Goal: Task Accomplishment & Management: Manage account settings

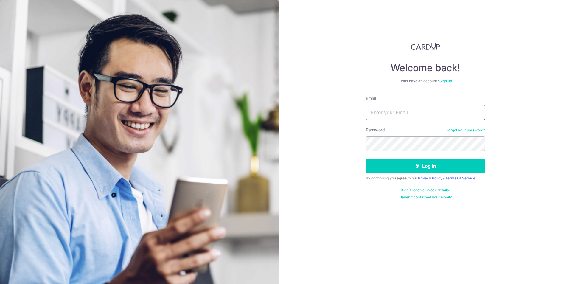
click at [416, 116] on input "Email" at bounding box center [425, 112] width 119 height 15
type input "[EMAIL_ADDRESS][DOMAIN_NAME]"
click at [398, 169] on button "Log in" at bounding box center [425, 165] width 119 height 15
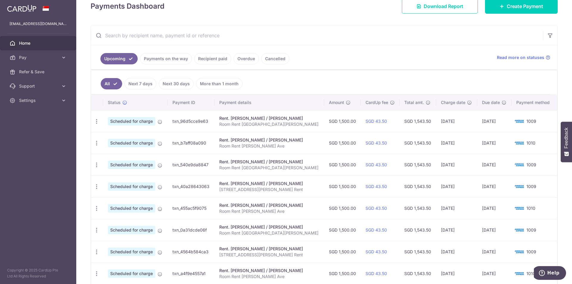
scroll to position [89, 0]
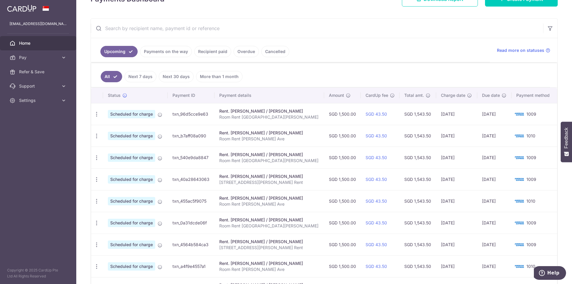
click at [163, 53] on link "Payments on the way" at bounding box center [166, 51] width 52 height 11
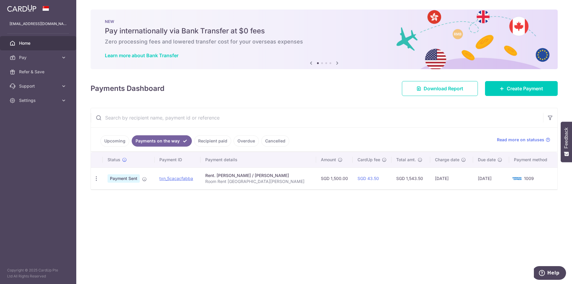
drag, startPoint x: 104, startPoint y: 145, endPoint x: 139, endPoint y: 133, distance: 36.9
click at [104, 145] on link "Upcoming" at bounding box center [114, 140] width 29 height 11
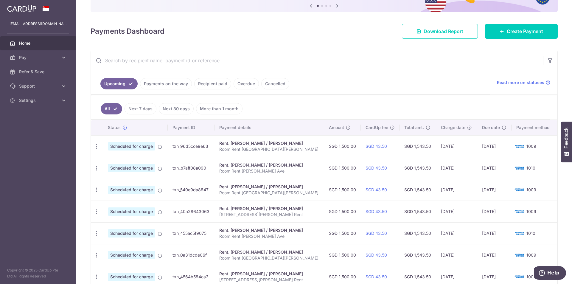
scroll to position [119, 0]
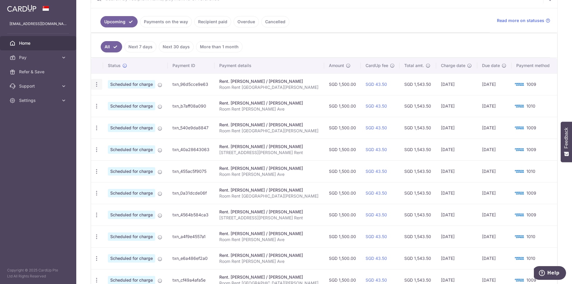
click at [97, 84] on icon "button" at bounding box center [97, 84] width 6 height 6
click at [121, 98] on span "Update payment" at bounding box center [128, 100] width 41 height 7
radio input "true"
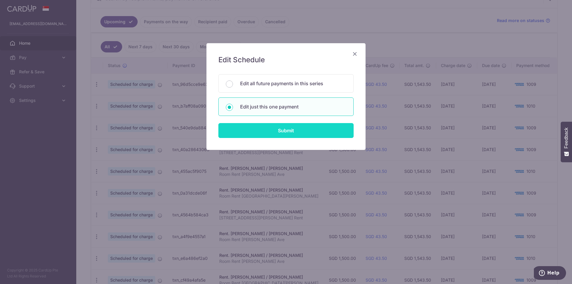
click at [288, 136] on input "Submit" at bounding box center [285, 130] width 135 height 15
radio input "true"
type input "1,500.00"
type input "[DATE]"
type input "Room Rent [GEOGRAPHIC_DATA][PERSON_NAME]"
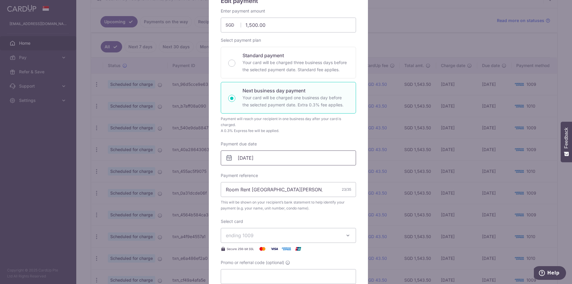
scroll to position [60, 0]
click at [235, 157] on input "[DATE]" at bounding box center [288, 157] width 135 height 15
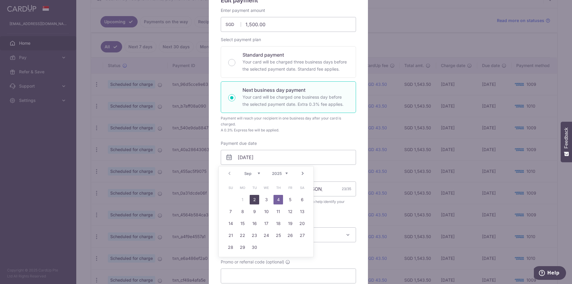
click at [256, 200] on link "2" at bounding box center [255, 200] width 10 height 10
type input "[DATE]"
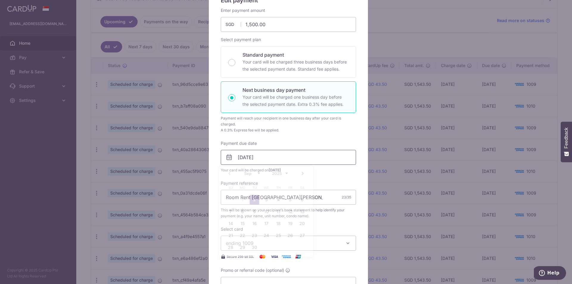
click at [236, 157] on input "[DATE]" at bounding box center [288, 157] width 135 height 15
click at [302, 139] on div "Enter payment amount 1,500.00 1500.00 SGD To change the payment amount, please …" at bounding box center [288, 149] width 135 height 284
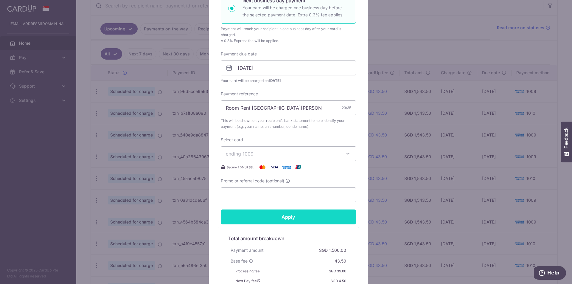
scroll to position [126, 0]
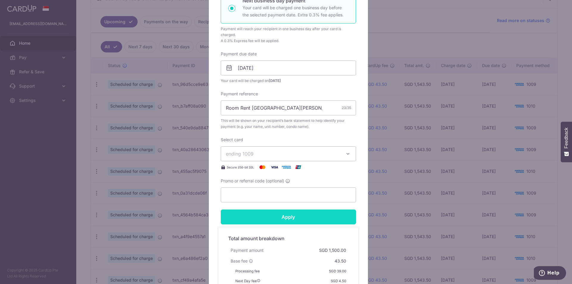
click at [282, 214] on input "Apply" at bounding box center [288, 216] width 135 height 15
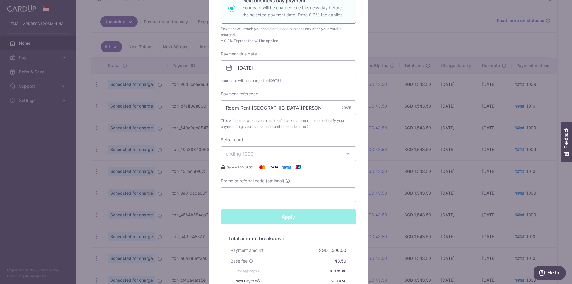
type input "Successfully Applied"
click at [417, 44] on div "Edit payment By clicking apply, you will make changes to all payments to [PERSO…" at bounding box center [286, 142] width 572 height 284
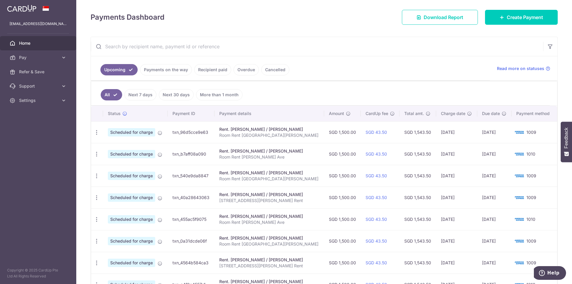
scroll to position [117, 0]
